Goal: Transaction & Acquisition: Purchase product/service

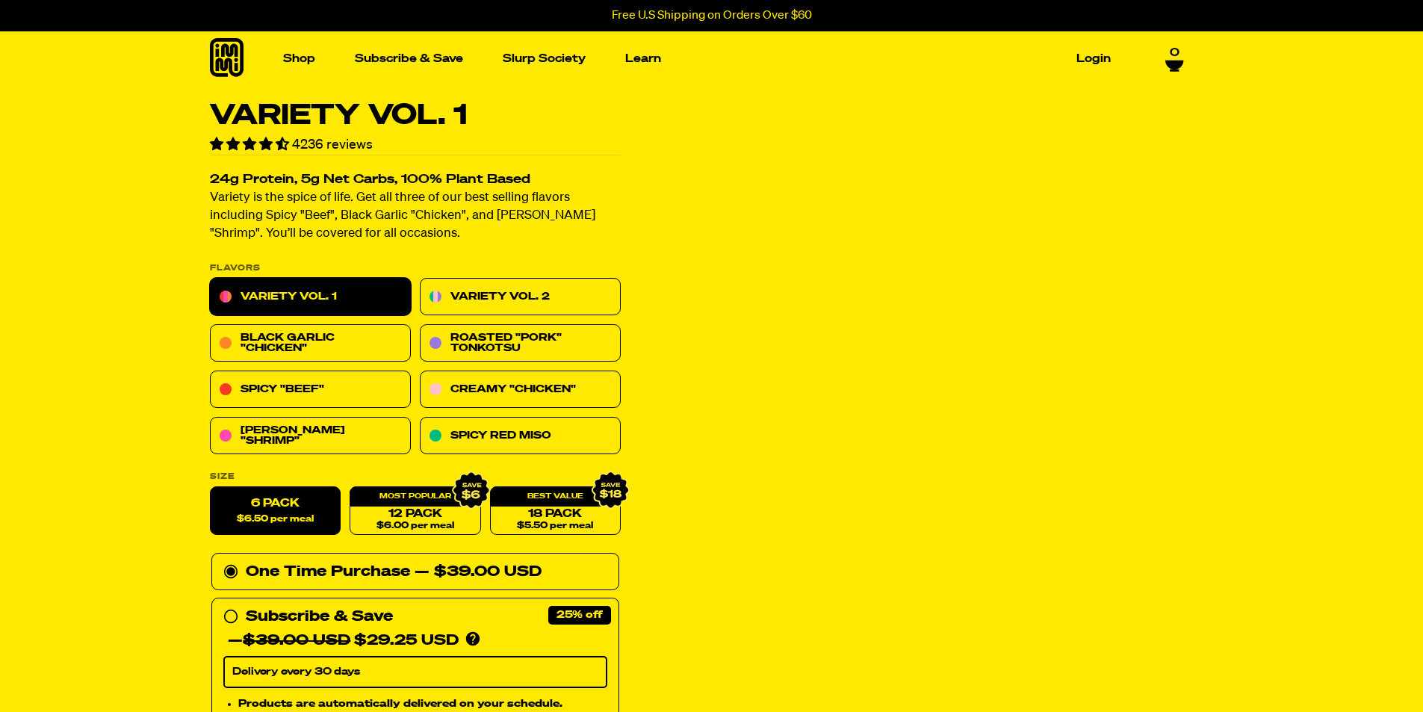
drag, startPoint x: 0, startPoint y: 0, endPoint x: 1171, endPoint y: 55, distance: 1172.7
click at [1171, 55] on span "0" at bounding box center [1175, 52] width 10 height 13
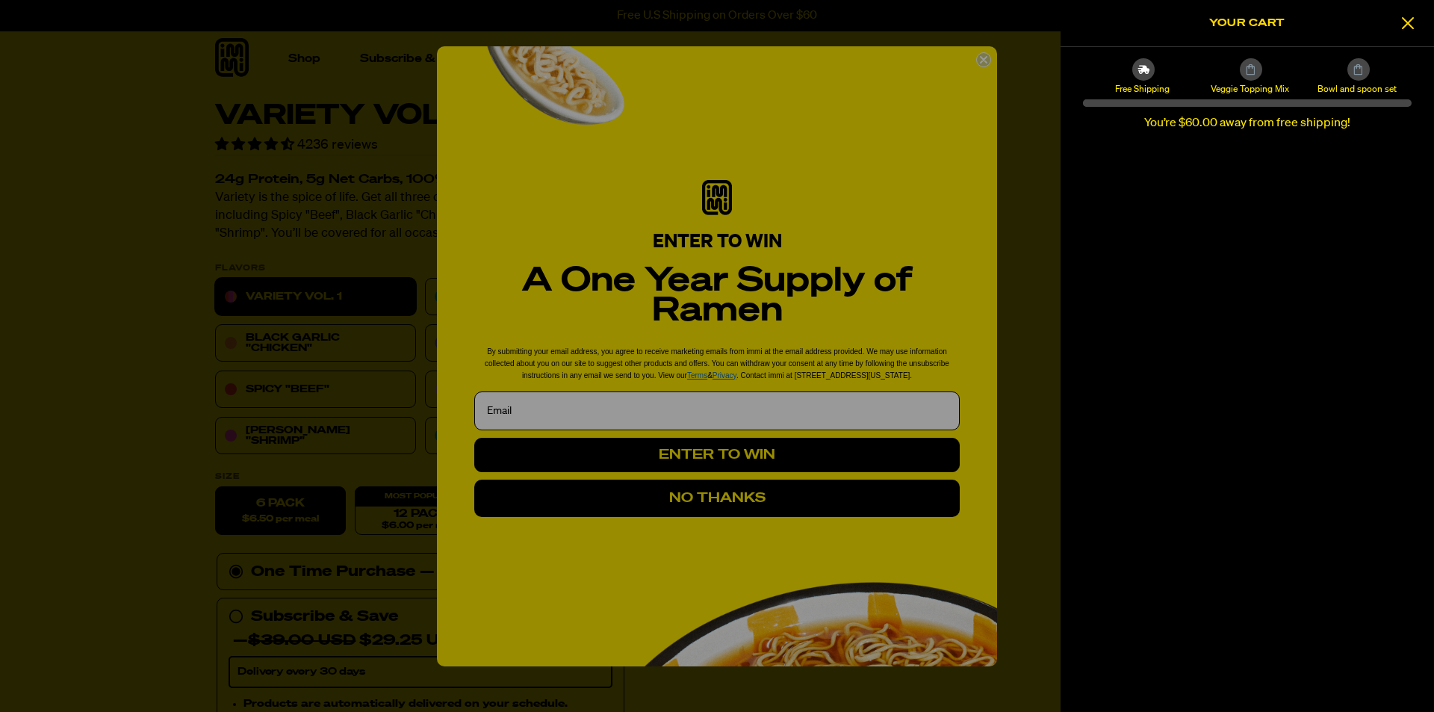
click at [982, 59] on div at bounding box center [717, 356] width 1434 height 712
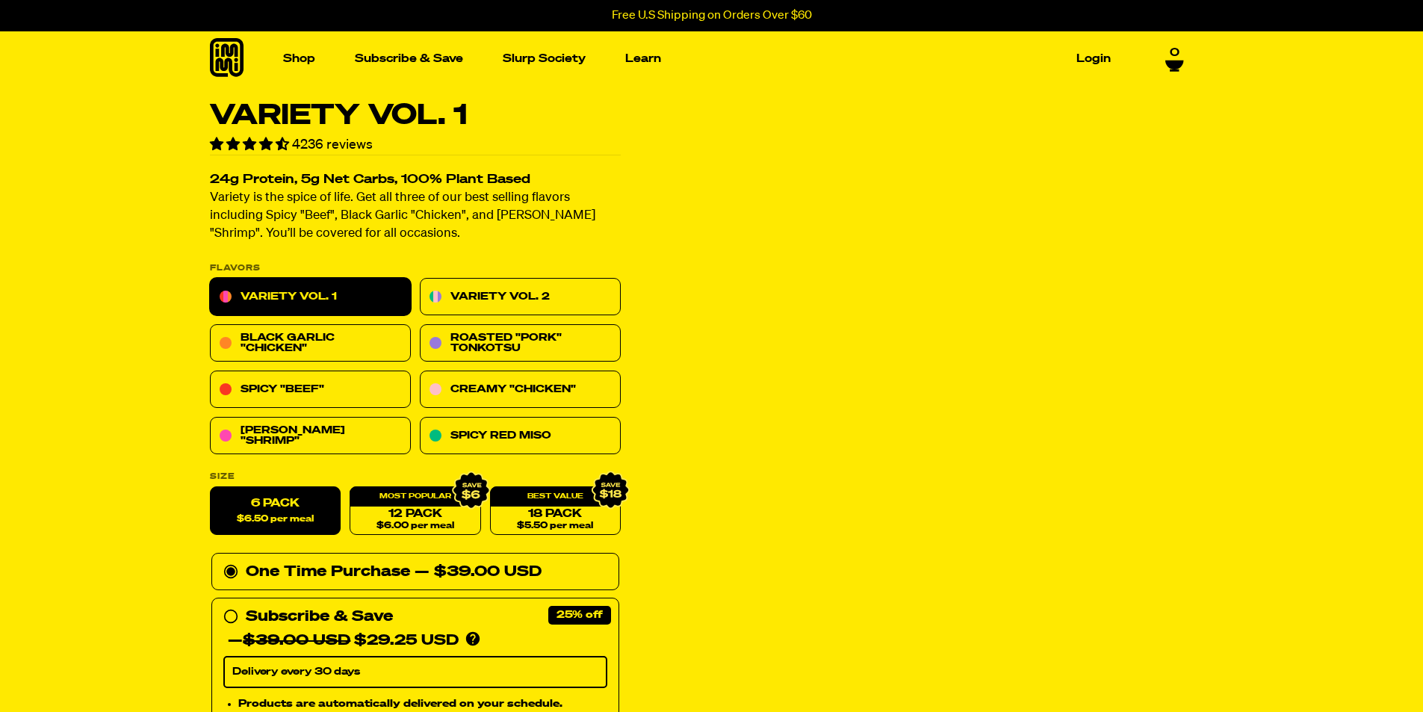
click at [1173, 72] on div "Shop Packets Cups new Toppings" at bounding box center [712, 58] width 1076 height 55
click at [1170, 61] on icon at bounding box center [1174, 65] width 18 height 9
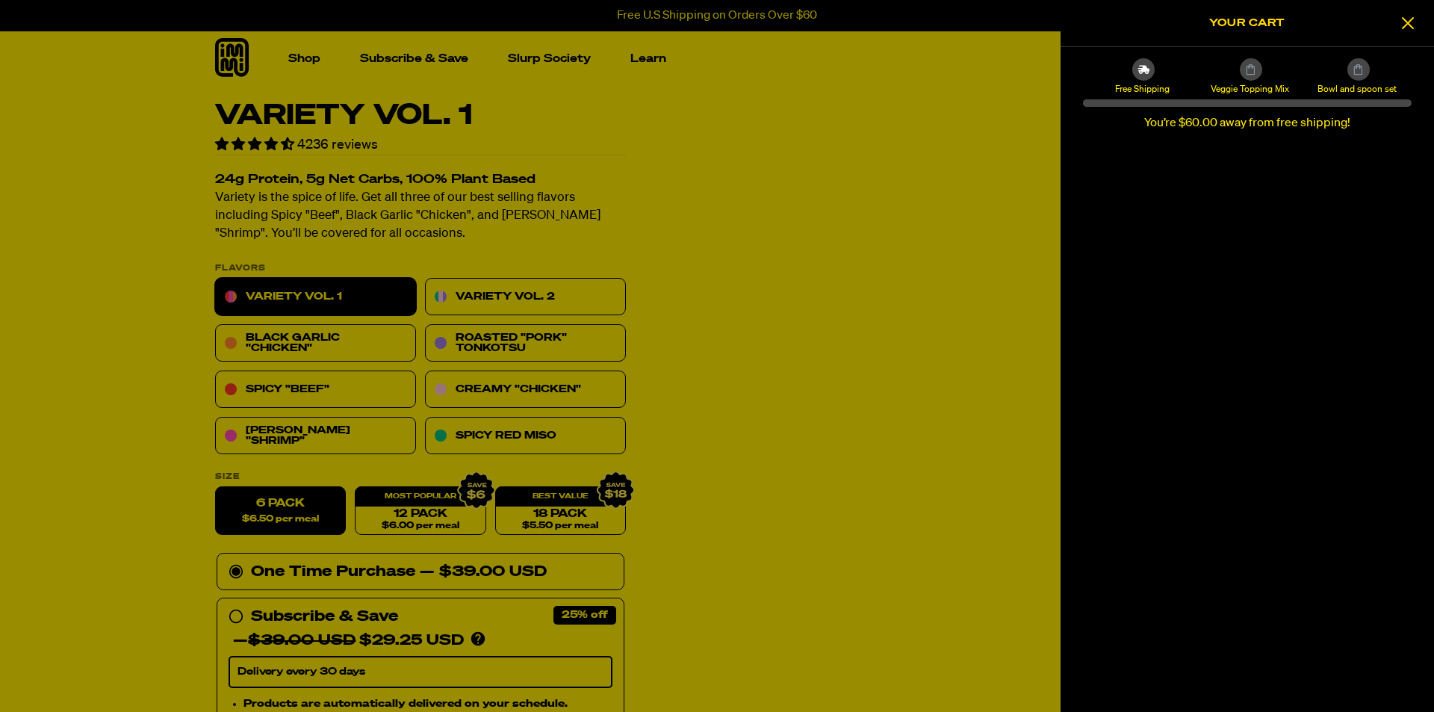
click at [676, 387] on div at bounding box center [717, 356] width 1434 height 712
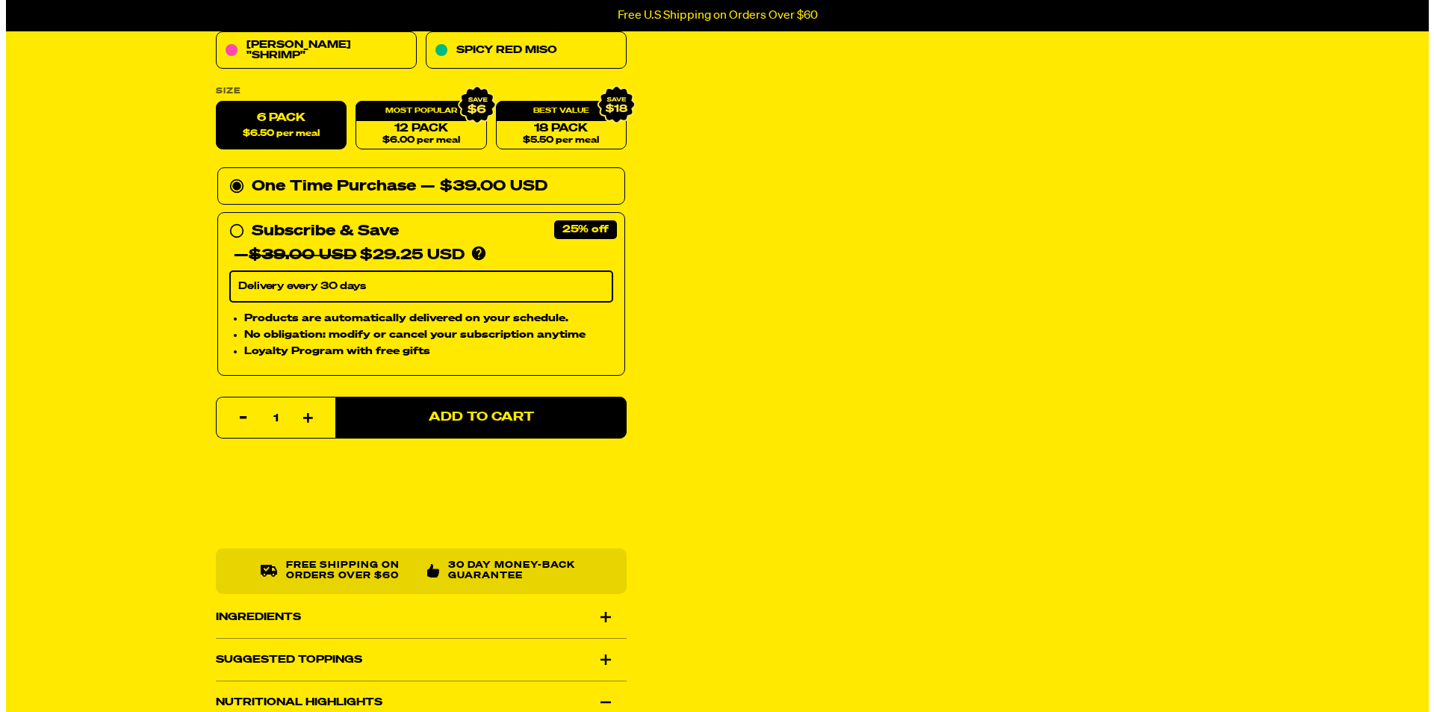
scroll to position [448, 0]
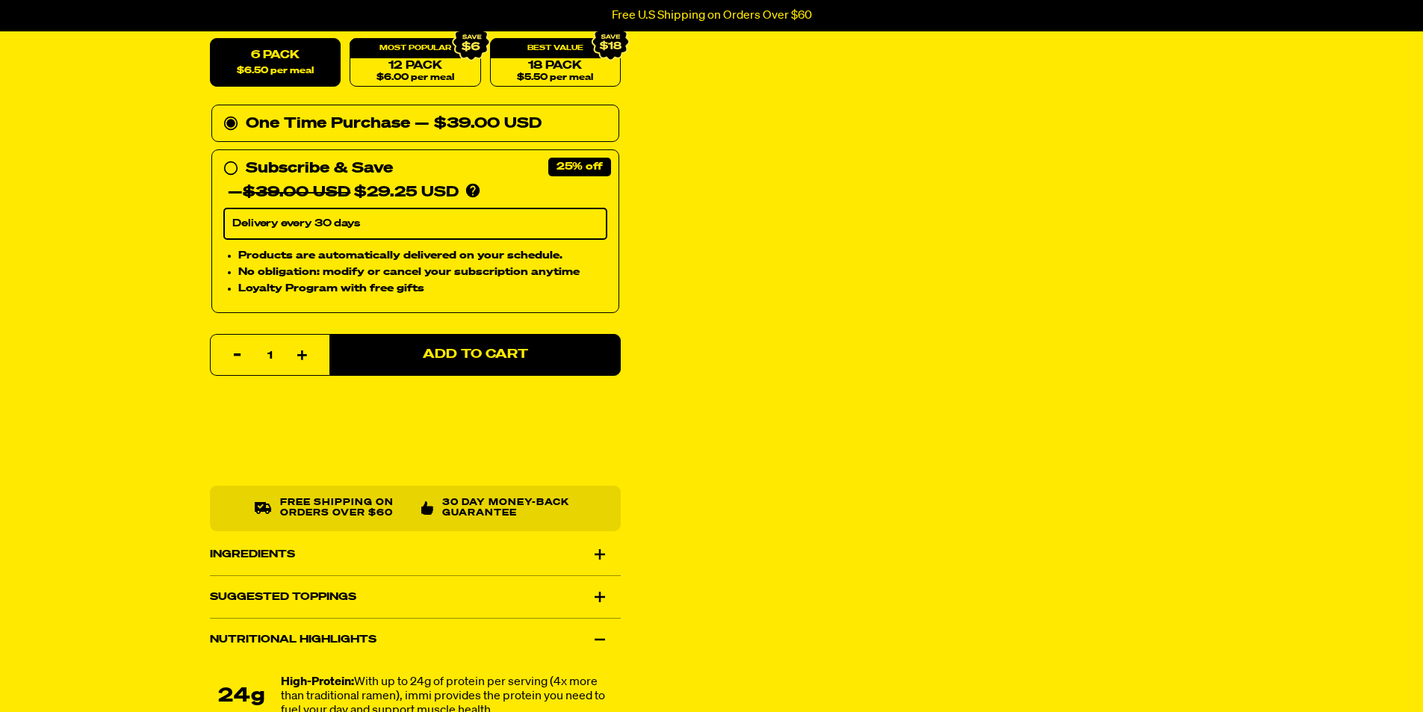
click at [486, 350] on span "Add to Cart" at bounding box center [474, 355] width 105 height 13
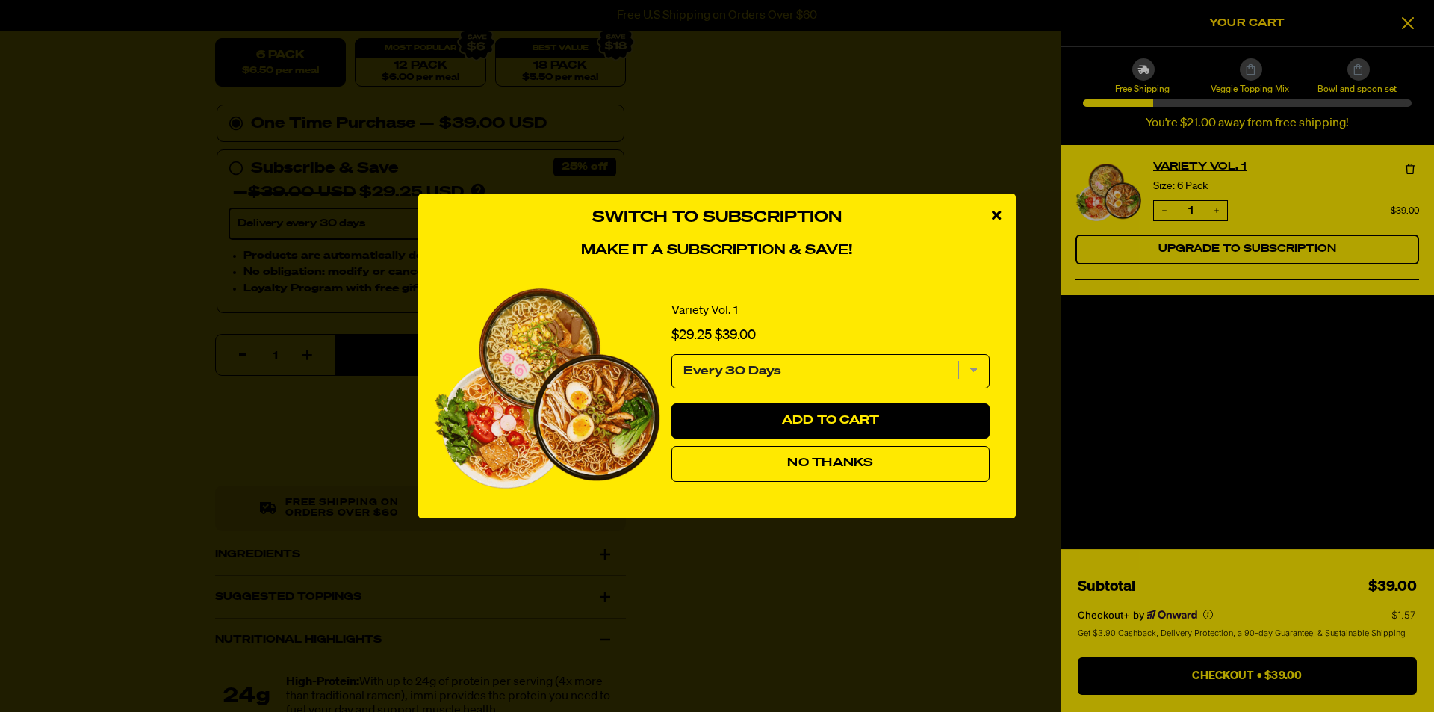
click at [997, 217] on icon "close modal" at bounding box center [996, 214] width 9 height 13
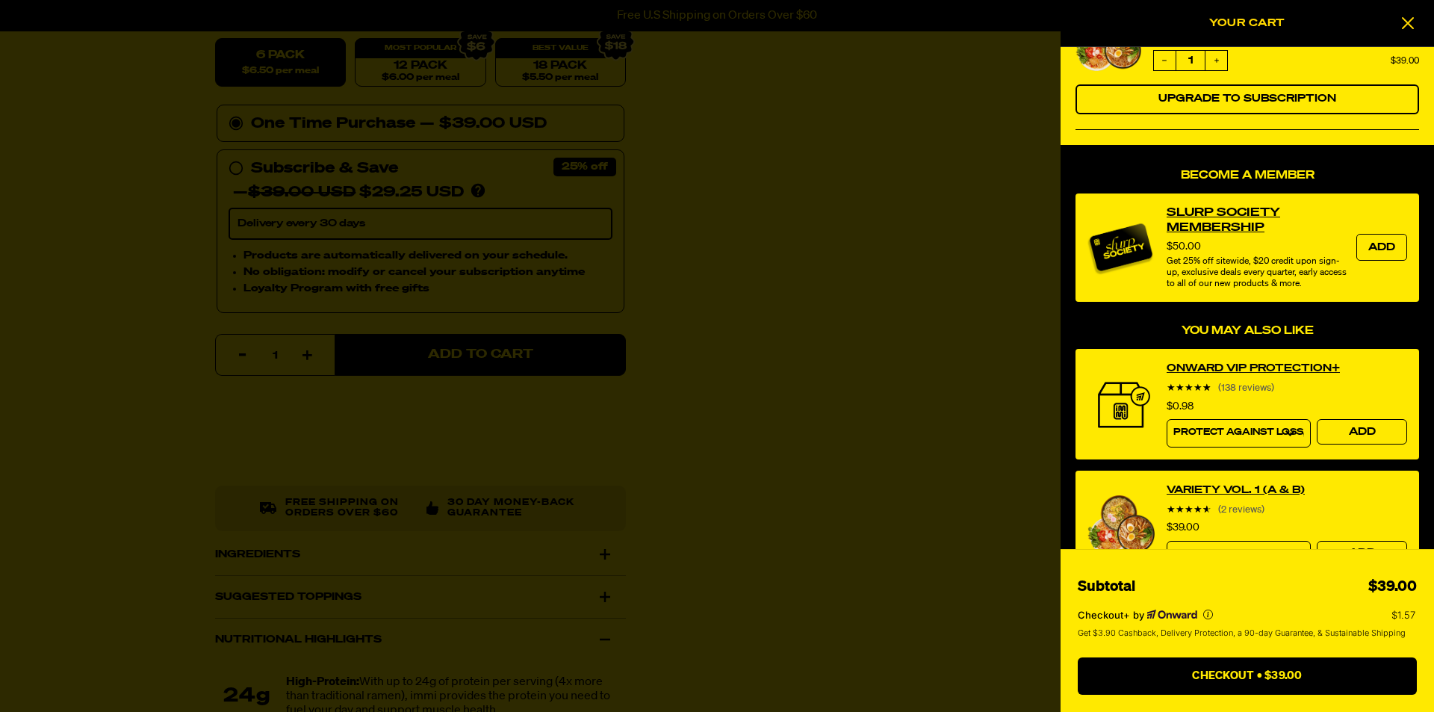
scroll to position [0, 0]
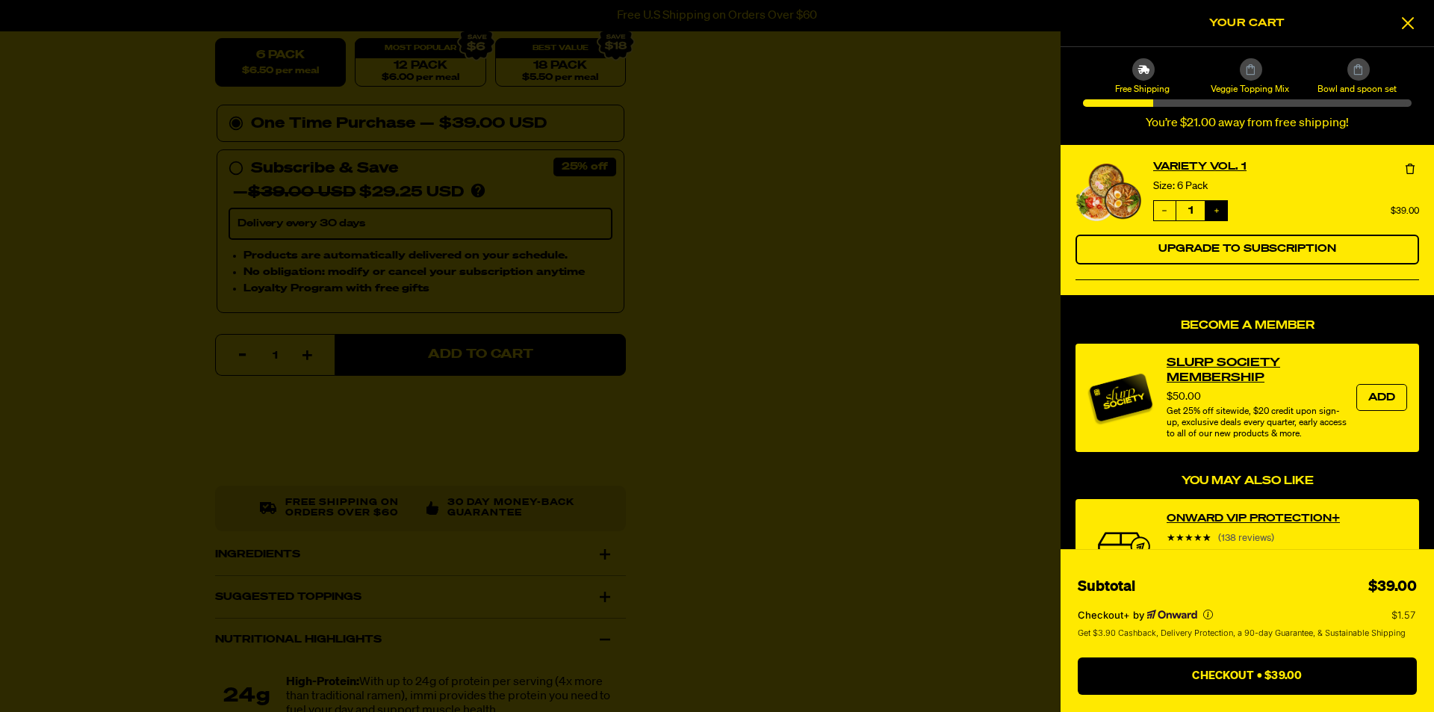
click at [1225, 214] on button "Increase quantity" at bounding box center [1217, 210] width 22 height 19
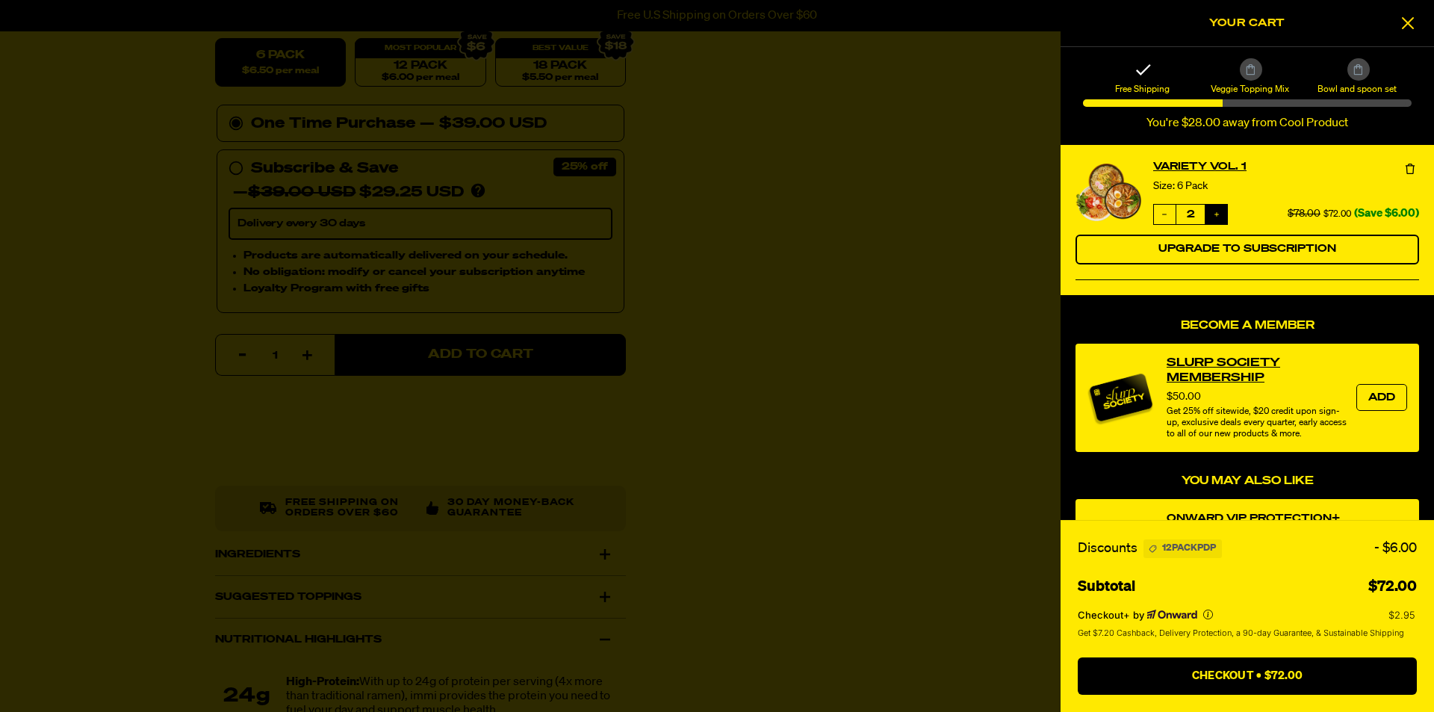
click at [1217, 213] on icon "Increase quantity" at bounding box center [1217, 214] width 4 height 4
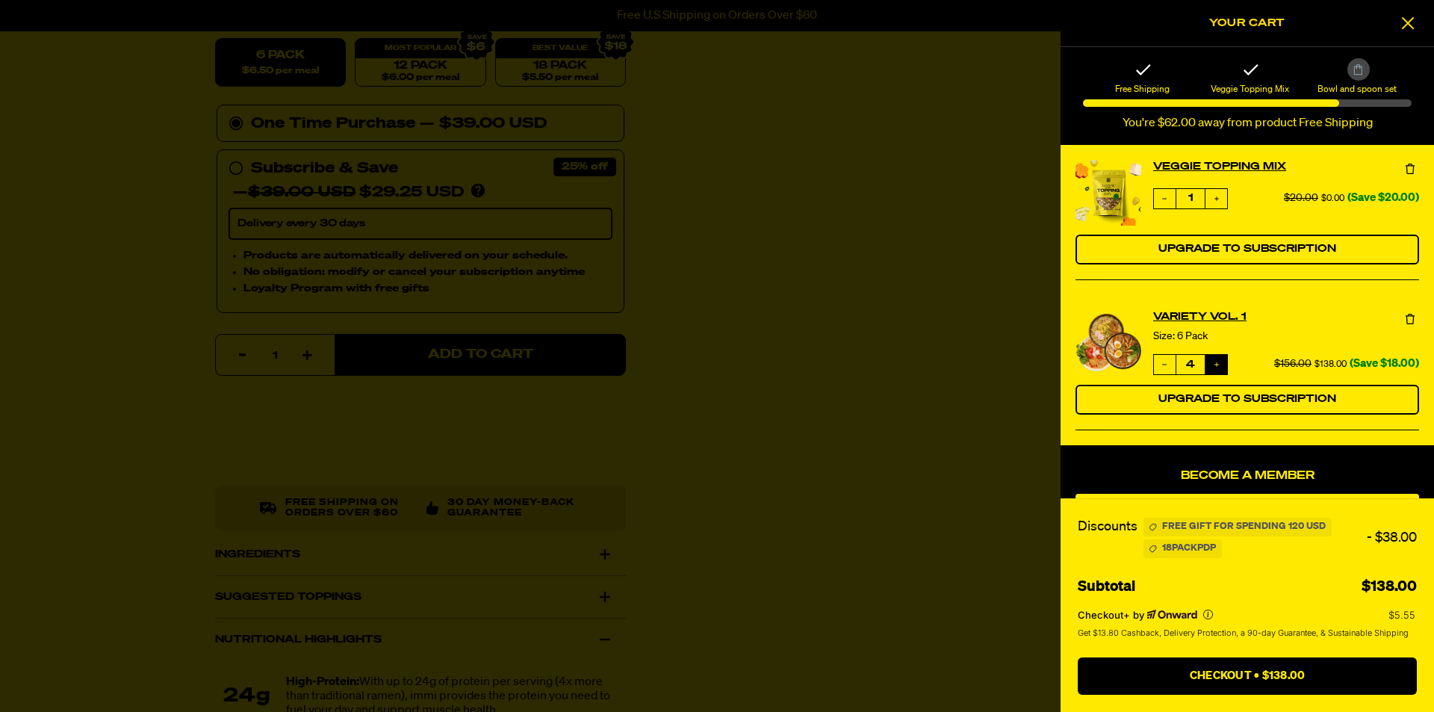
click at [1219, 370] on button "Increase quantity" at bounding box center [1217, 364] width 22 height 19
click at [1222, 370] on button "Increase quantity" at bounding box center [1217, 364] width 22 height 19
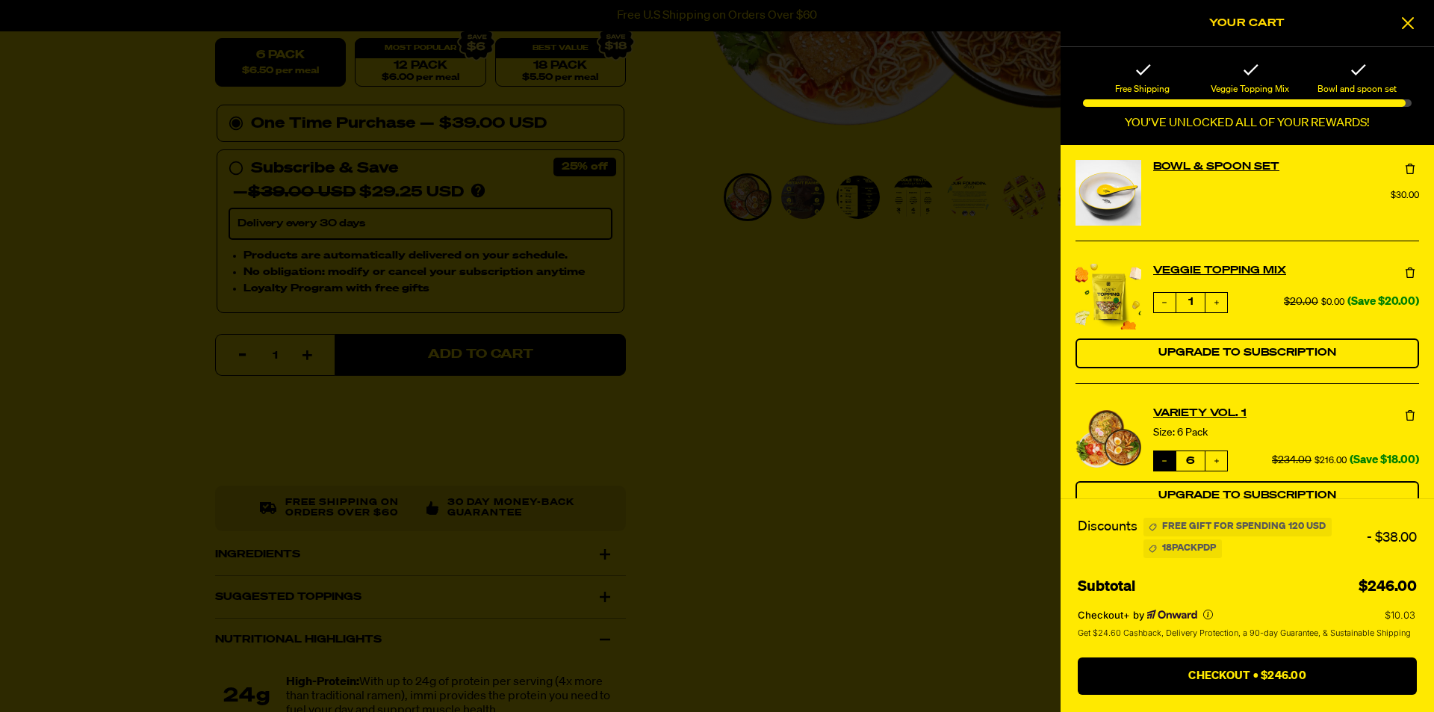
click at [1159, 457] on button "Decrease quantity" at bounding box center [1165, 460] width 22 height 19
type input "5"
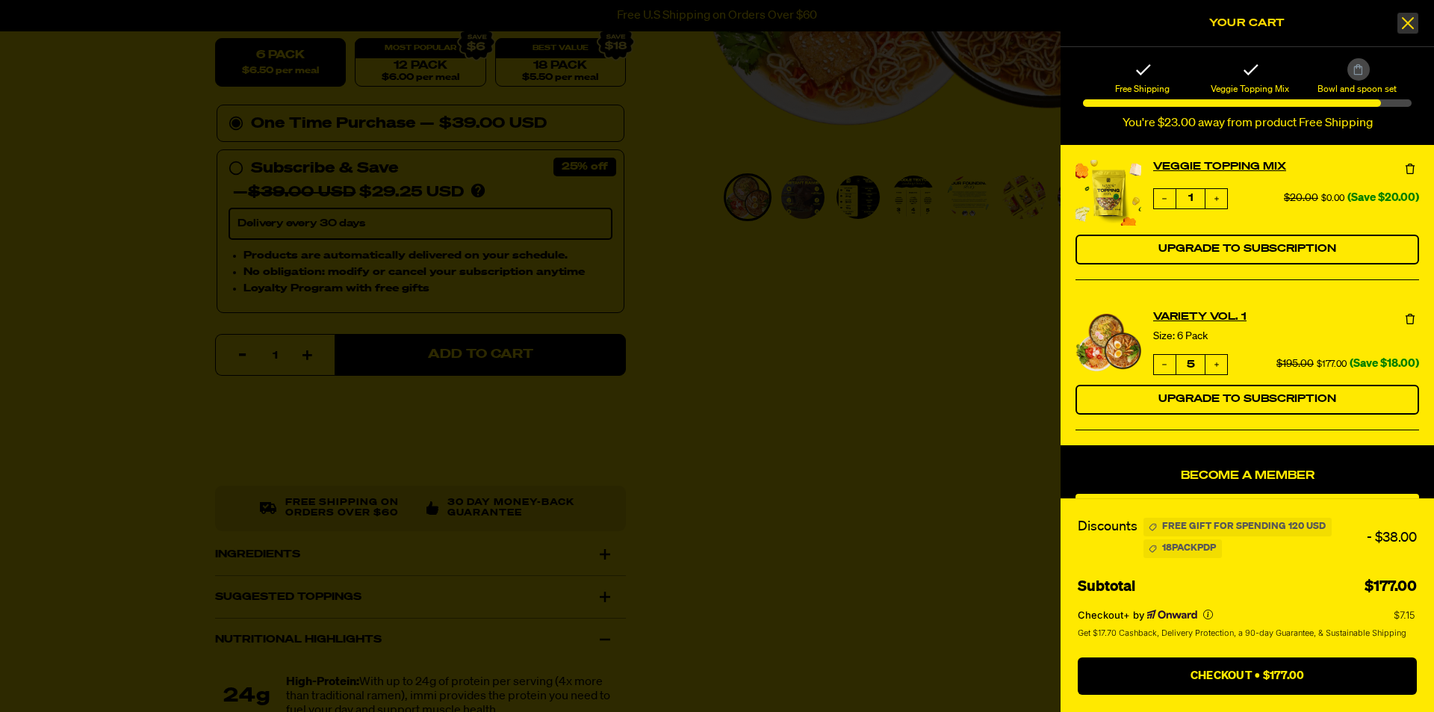
click at [1413, 16] on icon at bounding box center [1408, 23] width 15 height 18
